Goal: Task Accomplishment & Management: Manage account settings

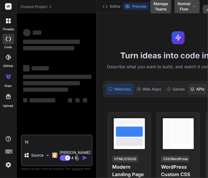
type textarea "x"
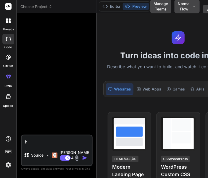
click at [9, 164] on img at bounding box center [8, 164] width 9 height 9
click at [8, 63] on div at bounding box center [8, 57] width 12 height 12
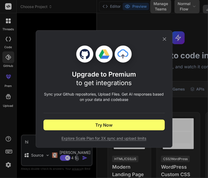
click at [166, 37] on icon at bounding box center [164, 39] width 6 height 6
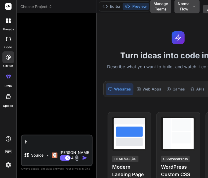
click at [8, 40] on icon at bounding box center [8, 39] width 5 height 4
click at [8, 58] on icon at bounding box center [7, 57] width 5 height 5
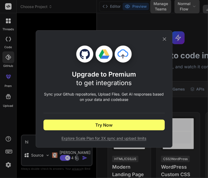
click at [21, 81] on div "Upgrade to Premium to get integrations Sync your Github repositories, Upload Fi…" at bounding box center [104, 89] width 208 height 178
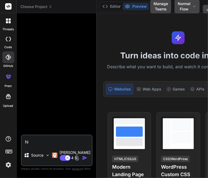
click at [8, 166] on img at bounding box center [8, 164] width 9 height 9
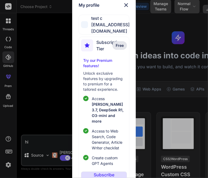
click at [57, 74] on div "My profile test c app12@yopmail.com Subscription Tier Free Try our Premium feat…" at bounding box center [104, 89] width 208 height 178
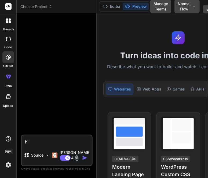
click at [7, 167] on img at bounding box center [8, 164] width 9 height 9
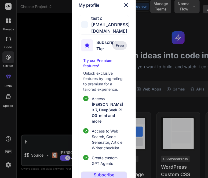
scroll to position [28, 0]
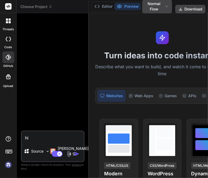
scroll to position [5, 0]
click at [10, 166] on img at bounding box center [8, 164] width 9 height 9
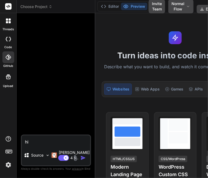
click at [4, 167] on img at bounding box center [8, 164] width 9 height 9
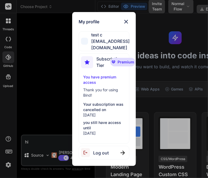
click at [168, 98] on div "My profile test c app5@yopmail.com Subscription Tier Premium You have premium a…" at bounding box center [104, 89] width 208 height 178
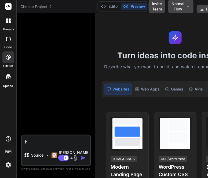
click at [9, 59] on icon at bounding box center [8, 57] width 5 height 5
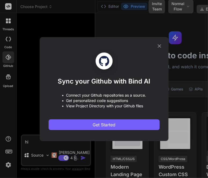
click at [26, 75] on div "Sync your Github with Bind AI • Connect your Github repositories as a source. •…" at bounding box center [104, 89] width 208 height 178
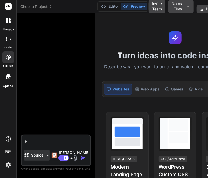
click at [34, 153] on p "Source" at bounding box center [37, 155] width 12 height 5
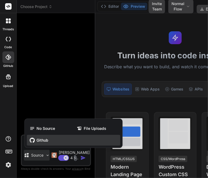
click at [41, 138] on span "Github" at bounding box center [42, 140] width 12 height 5
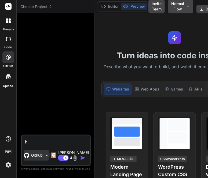
click at [35, 153] on p "Github" at bounding box center [37, 155] width 12 height 5
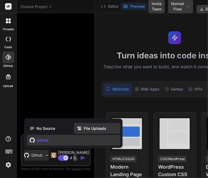
click at [90, 126] on span "File Uploads" at bounding box center [95, 128] width 22 height 5
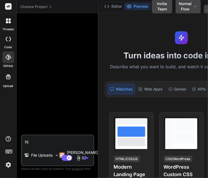
click at [7, 78] on icon at bounding box center [8, 77] width 6 height 6
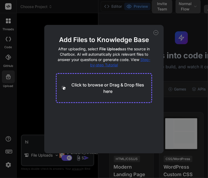
click at [32, 76] on div "Add Files to Knowledge Base After uploading, select File Uploads as the source …" at bounding box center [104, 89] width 208 height 178
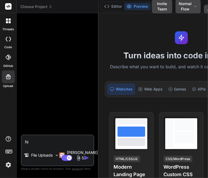
click at [8, 25] on div at bounding box center [8, 20] width 11 height 11
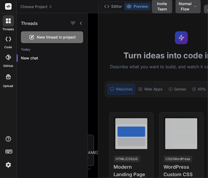
click at [7, 162] on img at bounding box center [8, 164] width 9 height 9
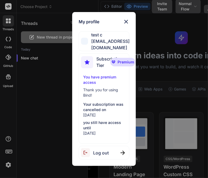
click at [110, 147] on div "Log out" at bounding box center [103, 153] width 51 height 14
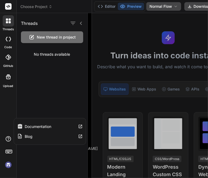
scroll to position [25, 0]
click at [7, 167] on img at bounding box center [8, 164] width 9 height 9
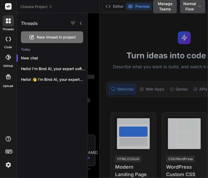
type textarea "x"
click at [99, 107] on div at bounding box center [148, 95] width 120 height 165
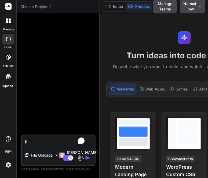
click at [45, 139] on textarea "hi" at bounding box center [58, 141] width 73 height 10
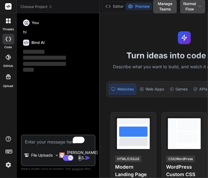
click at [13, 163] on div at bounding box center [8, 153] width 16 height 34
click at [10, 169] on img at bounding box center [8, 164] width 9 height 9
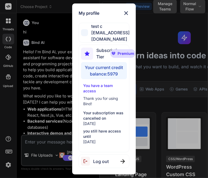
click at [42, 61] on div "My profile test c app7@yopmail.com Subscription Tier Premium Your current credi…" at bounding box center [104, 89] width 208 height 178
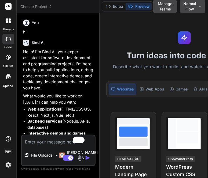
click at [9, 167] on img at bounding box center [8, 164] width 9 height 9
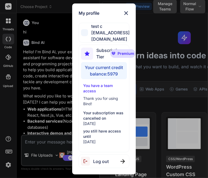
click at [105, 160] on span "Log out" at bounding box center [101, 161] width 16 height 6
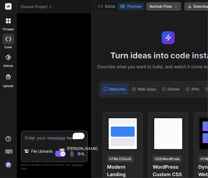
scroll to position [45, 0]
click at [9, 167] on img at bounding box center [8, 164] width 9 height 9
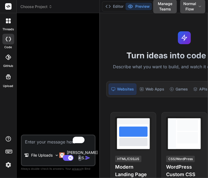
click at [42, 141] on textarea "To enrich screen reader interactions, please activate Accessibility in Grammarl…" at bounding box center [58, 141] width 73 height 10
type textarea "x"
type textarea "h"
type textarea "x"
type textarea "hi"
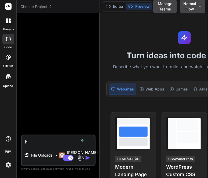
type textarea "x"
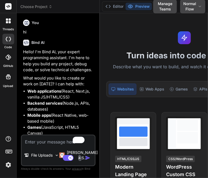
type textarea "x"
click at [160, 7] on button "Manage Teams" at bounding box center [165, 6] width 24 height 14
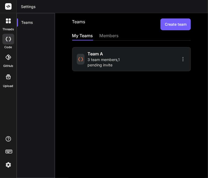
click at [10, 165] on img at bounding box center [8, 164] width 9 height 9
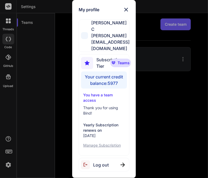
click at [53, 93] on div "My profile Saravanan C saravanan@witarist.com Subscription Tier Teams Your curr…" at bounding box center [104, 89] width 208 height 178
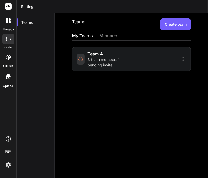
click at [102, 59] on span "3 team members , 1 pending invite" at bounding box center [109, 62] width 42 height 11
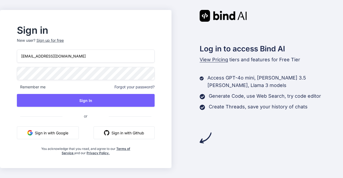
click at [80, 60] on input "[EMAIL_ADDRESS][DOMAIN_NAME]" at bounding box center [86, 56] width 138 height 13
click at [35, 56] on input "[EMAIL_ADDRESS][DOMAIN_NAME]" at bounding box center [86, 56] width 138 height 13
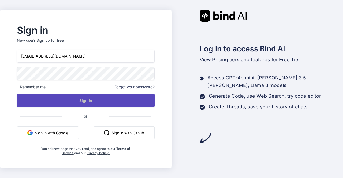
type input "app5@yopmail.com"
click at [39, 100] on button "Sign In" at bounding box center [86, 100] width 138 height 13
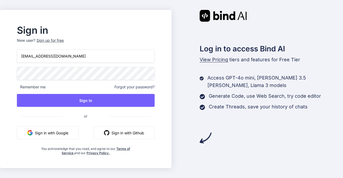
click at [99, 55] on input "app5@yopmail.com" at bounding box center [86, 56] width 138 height 13
click at [33, 57] on input "app5@yopmail.com" at bounding box center [86, 56] width 138 height 13
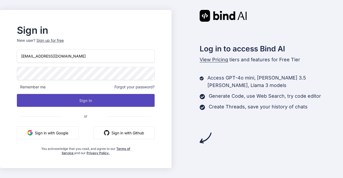
type input "[EMAIL_ADDRESS][DOMAIN_NAME]"
click at [70, 100] on button "Sign In" at bounding box center [86, 100] width 138 height 13
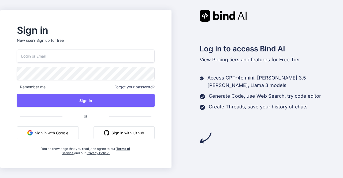
type input "[EMAIL_ADDRESS][DOMAIN_NAME]"
click at [59, 131] on button "Sign in with Google" at bounding box center [48, 132] width 62 height 13
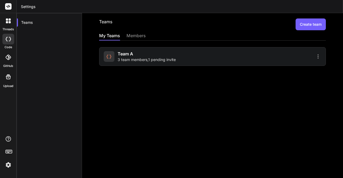
click at [139, 60] on span "3 team members , 1 pending invite" at bounding box center [147, 59] width 58 height 5
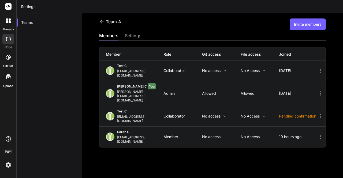
click at [207, 114] on div "Pending confirmation" at bounding box center [298, 116] width 39 height 5
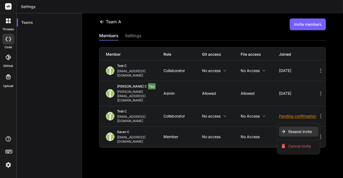
click at [207, 129] on span "Resend invite" at bounding box center [300, 131] width 24 height 5
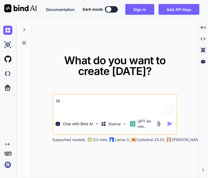
type textarea "x"
click at [5, 164] on img at bounding box center [7, 164] width 9 height 9
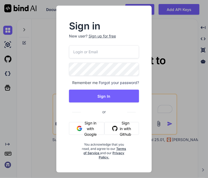
type input "[EMAIL_ADDRESS][DOMAIN_NAME]"
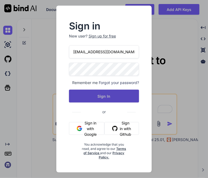
click at [97, 95] on button "Sign In" at bounding box center [104, 96] width 70 height 13
click at [98, 99] on button "Sign In" at bounding box center [104, 96] width 70 height 13
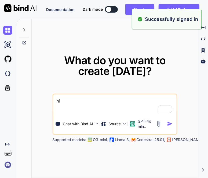
type textarea "x"
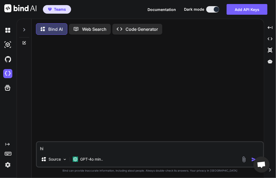
scroll to position [2, 0]
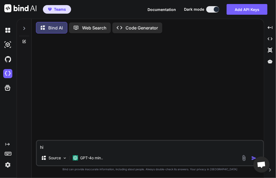
type textarea "x"
